Goal: Use online tool/utility: Utilize a website feature to perform a specific function

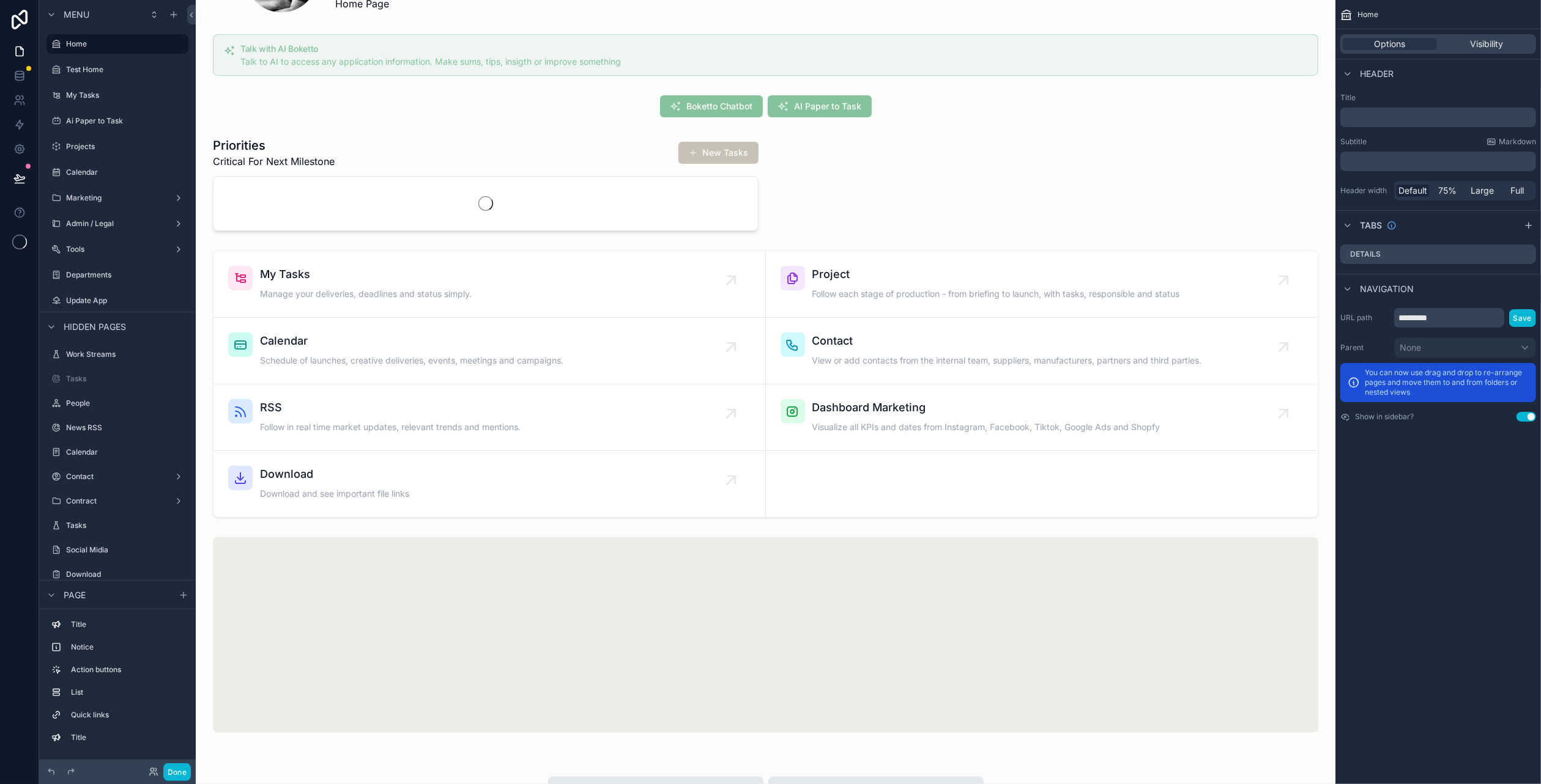
scroll to position [61, 0]
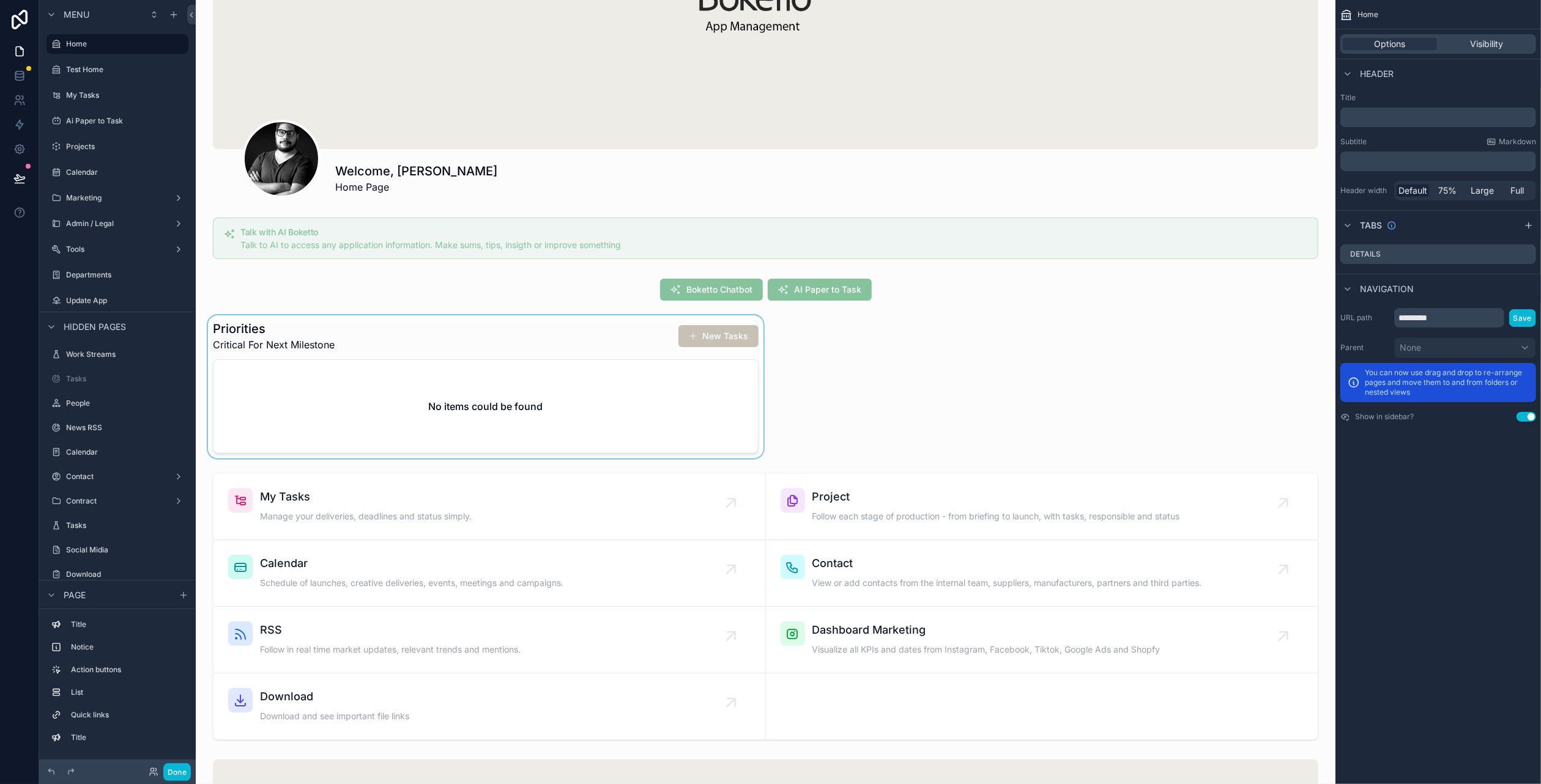
click at [367, 371] on div "scrollable content" at bounding box center [486, 387] width 560 height 143
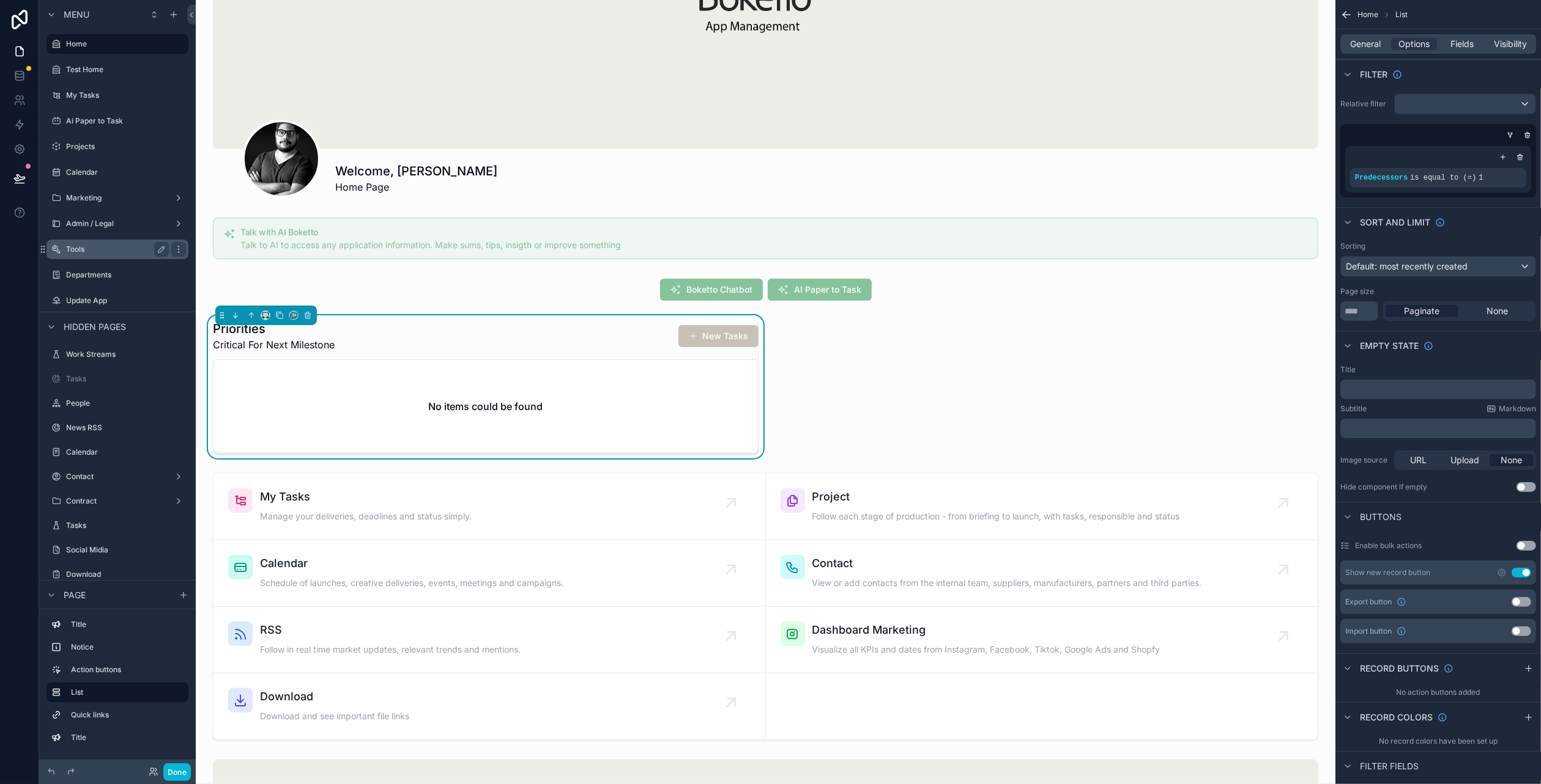
click at [87, 252] on label "Tools" at bounding box center [115, 249] width 98 height 10
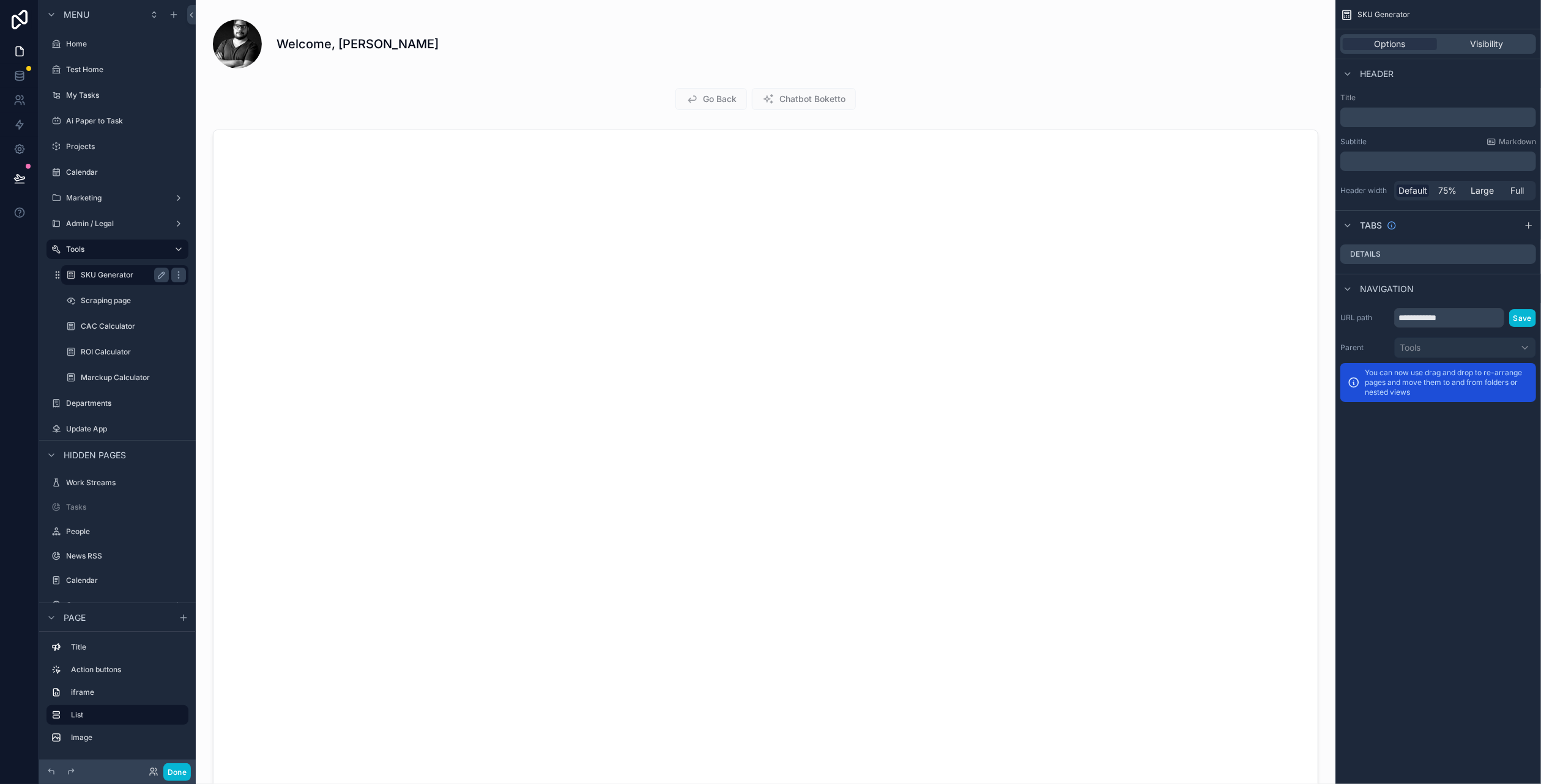
click at [87, 278] on label "SKU Generator" at bounding box center [122, 275] width 83 height 10
click at [182, 772] on button "Done" at bounding box center [177, 772] width 27 height 18
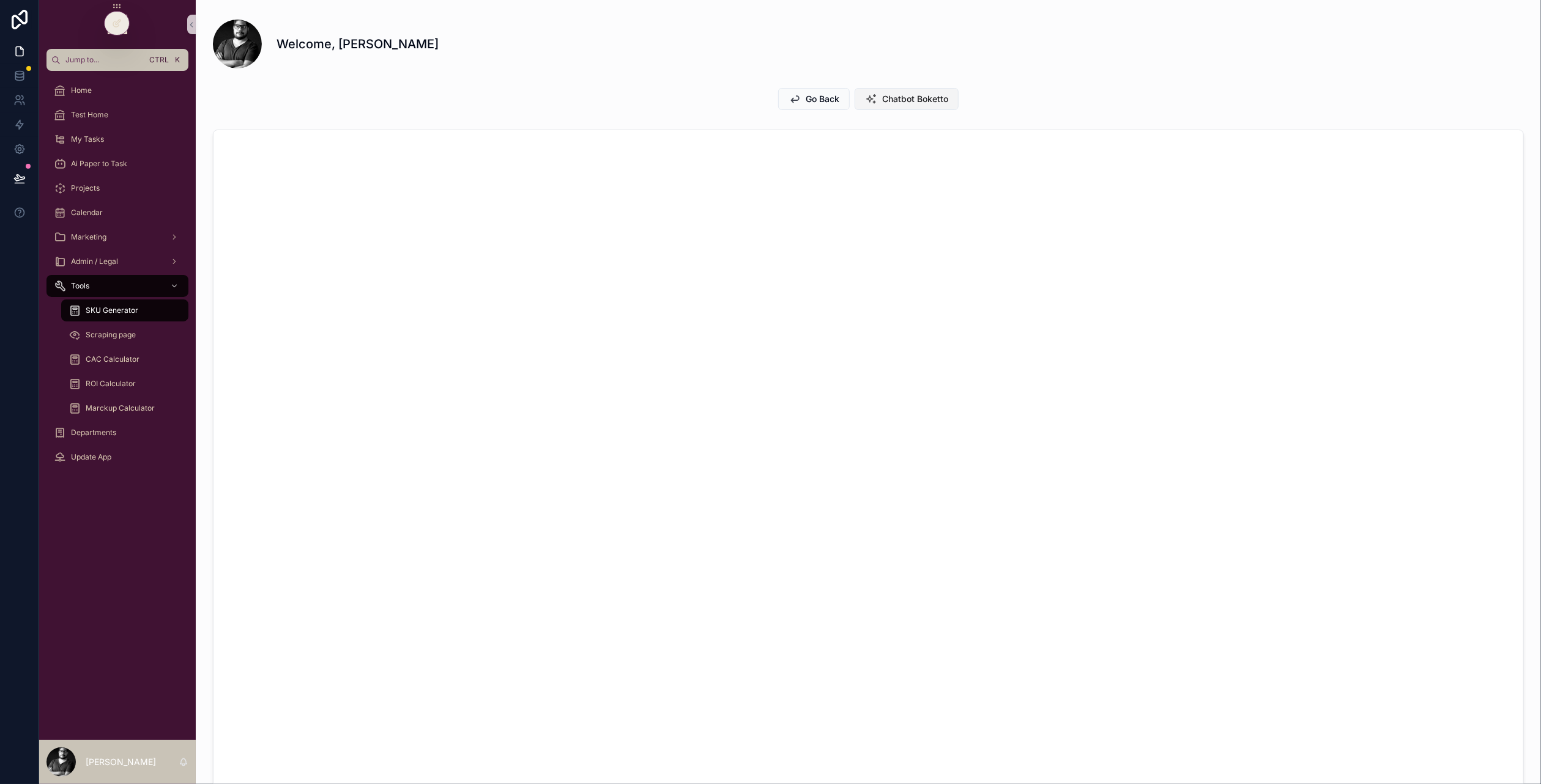
click at [872, 98] on icon "scrollable content" at bounding box center [871, 99] width 12 height 12
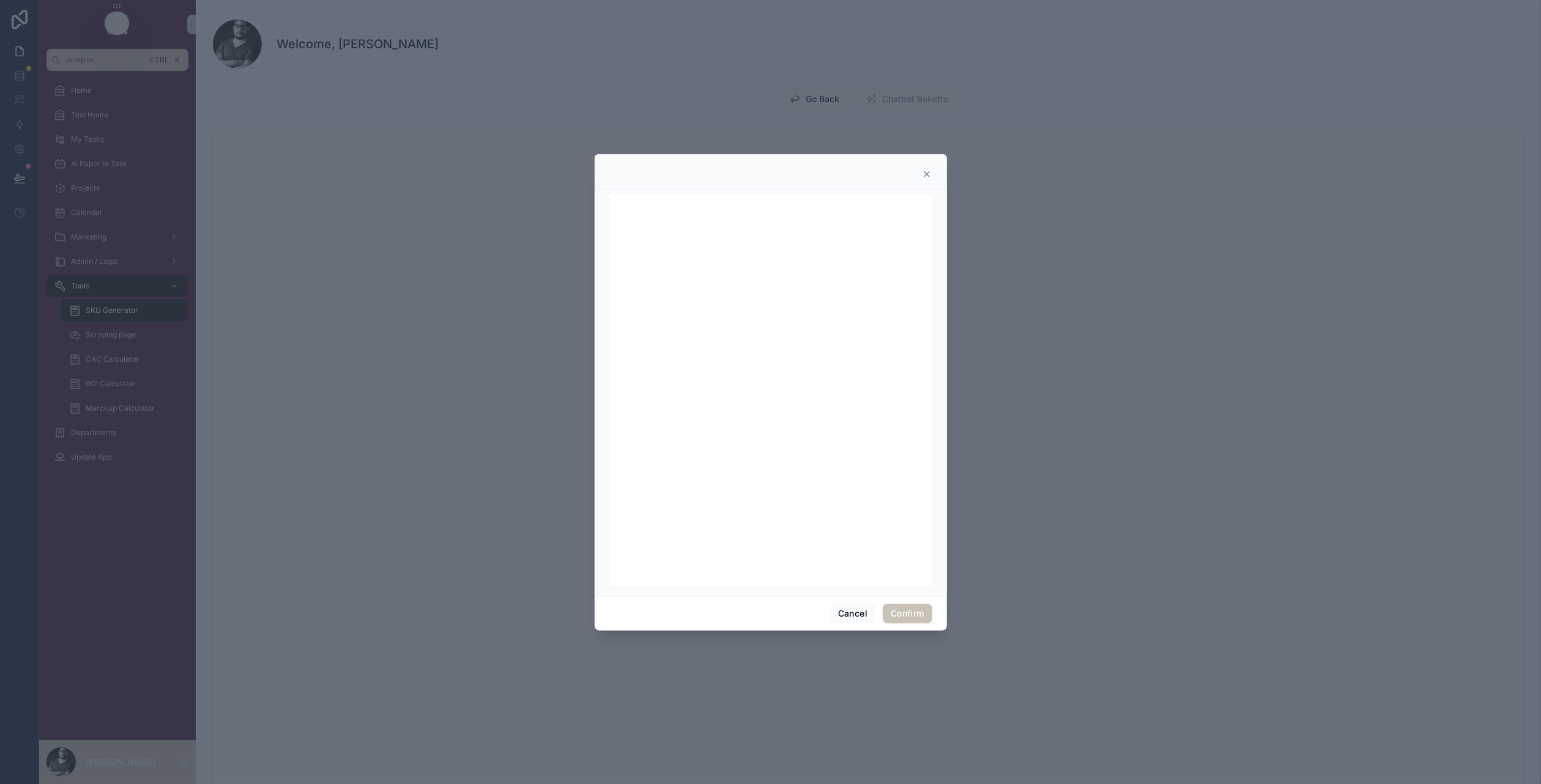
click at [930, 170] on icon at bounding box center [926, 174] width 10 height 10
